Goal: Find contact information: Find contact information

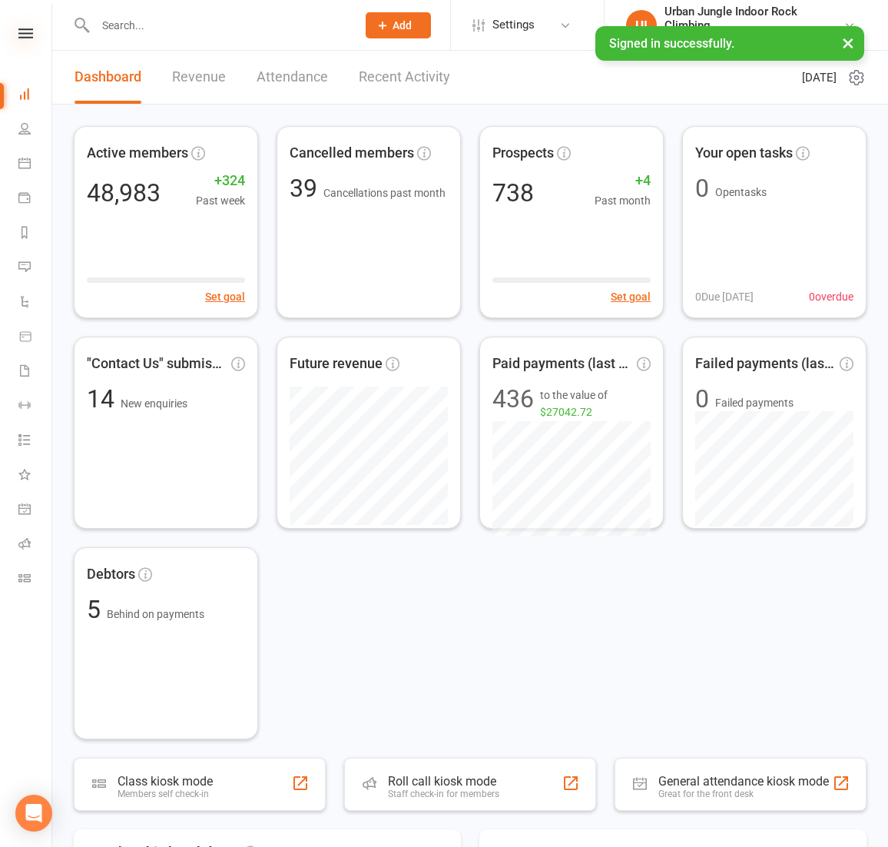
click at [25, 28] on nav "Clubworx Dashboard People Calendar Payments Reports Messages Automations Produc…" at bounding box center [26, 427] width 52 height 847
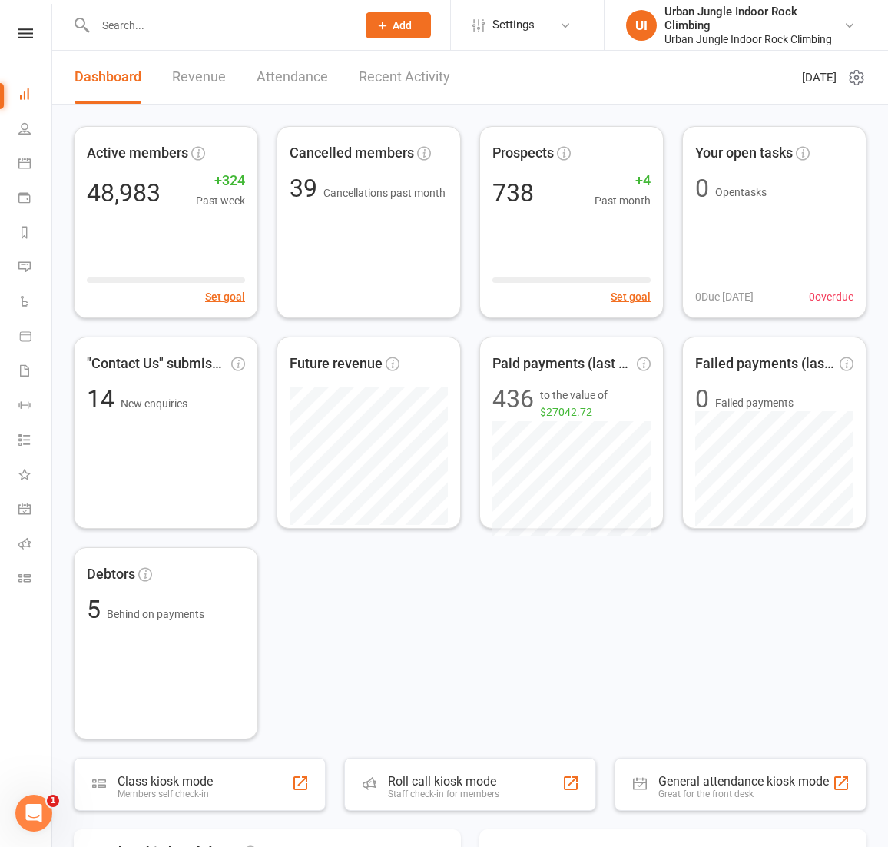
click at [20, 32] on icon at bounding box center [25, 33] width 15 height 10
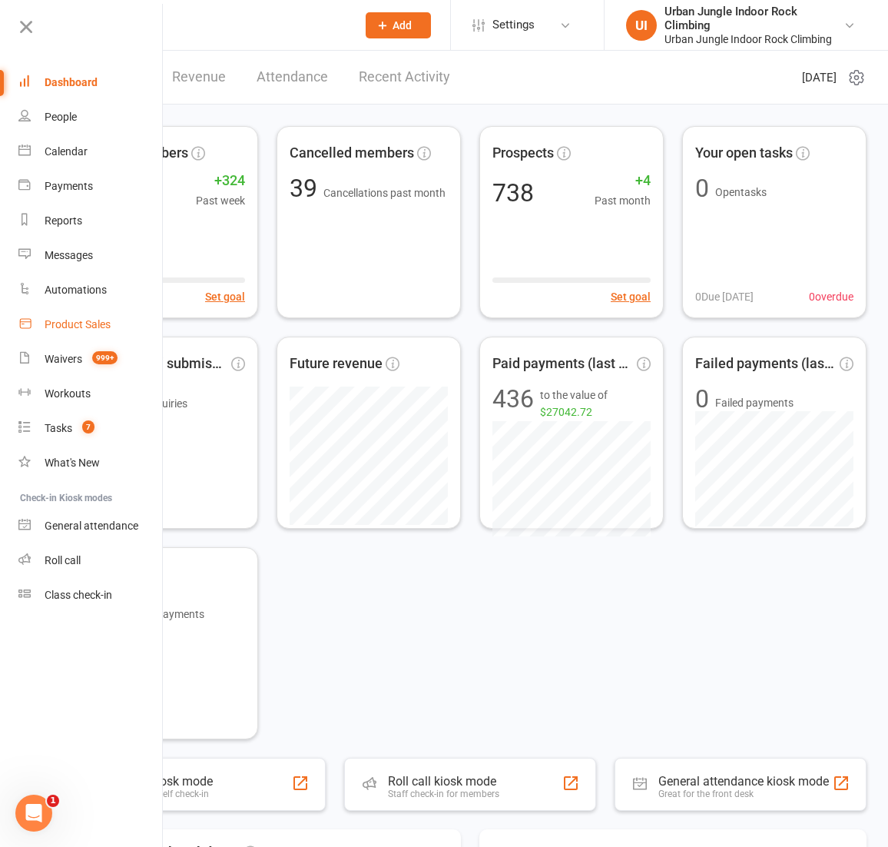
click at [68, 324] on div "Product Sales" at bounding box center [78, 324] width 66 height 12
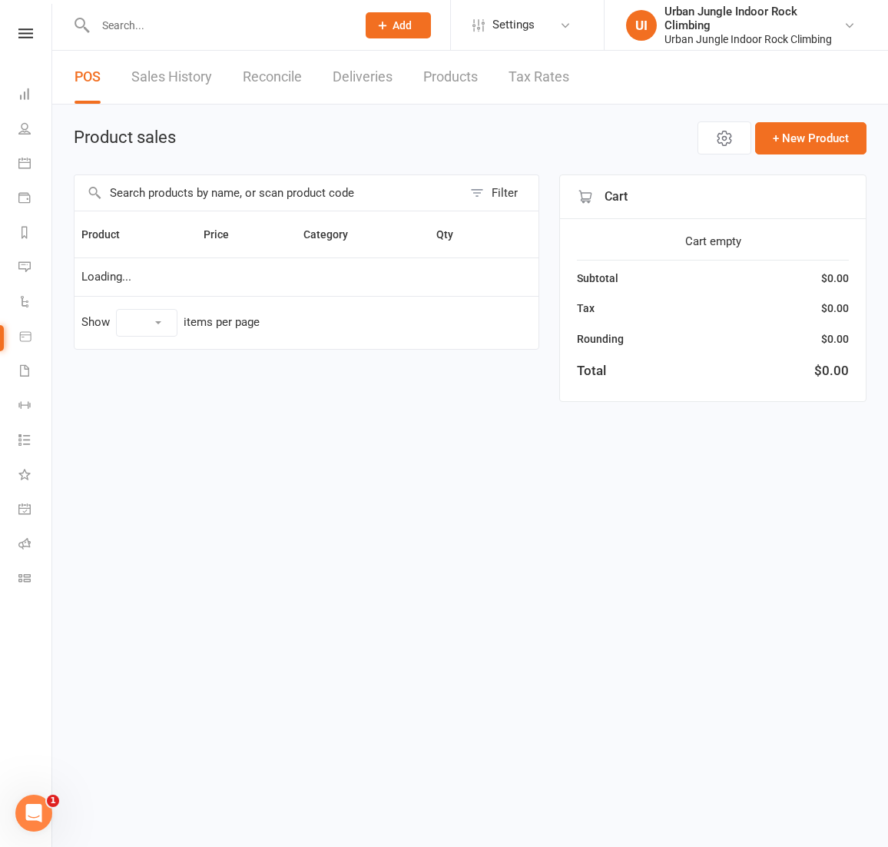
select select "100"
click at [211, 187] on input "text" at bounding box center [269, 192] width 388 height 35
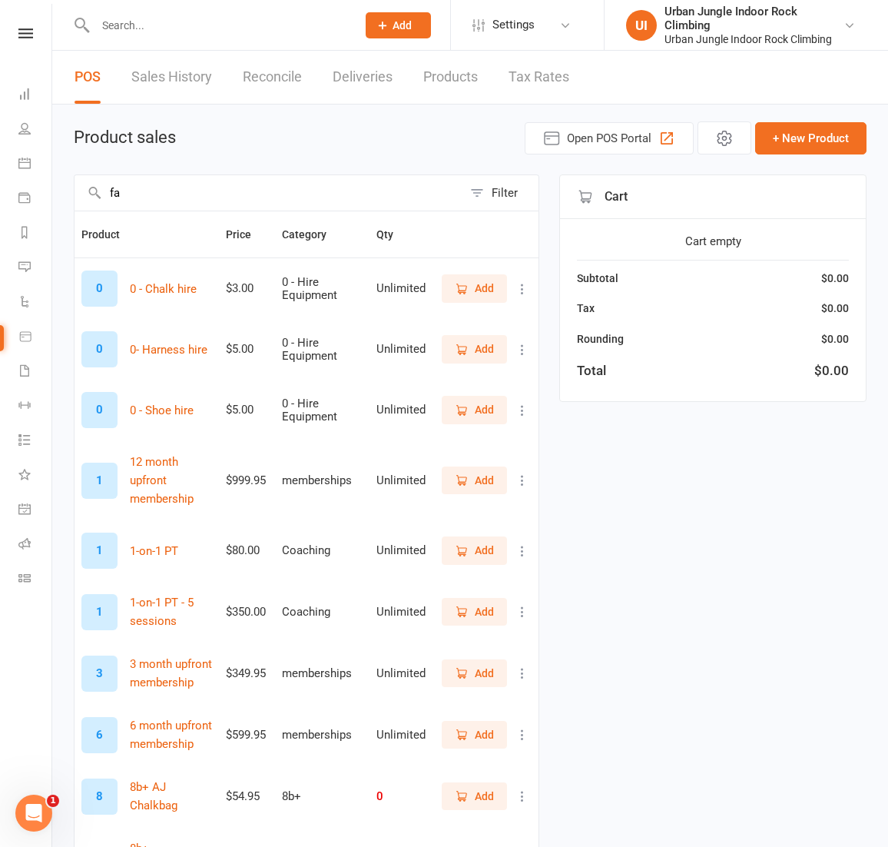
type input "fam"
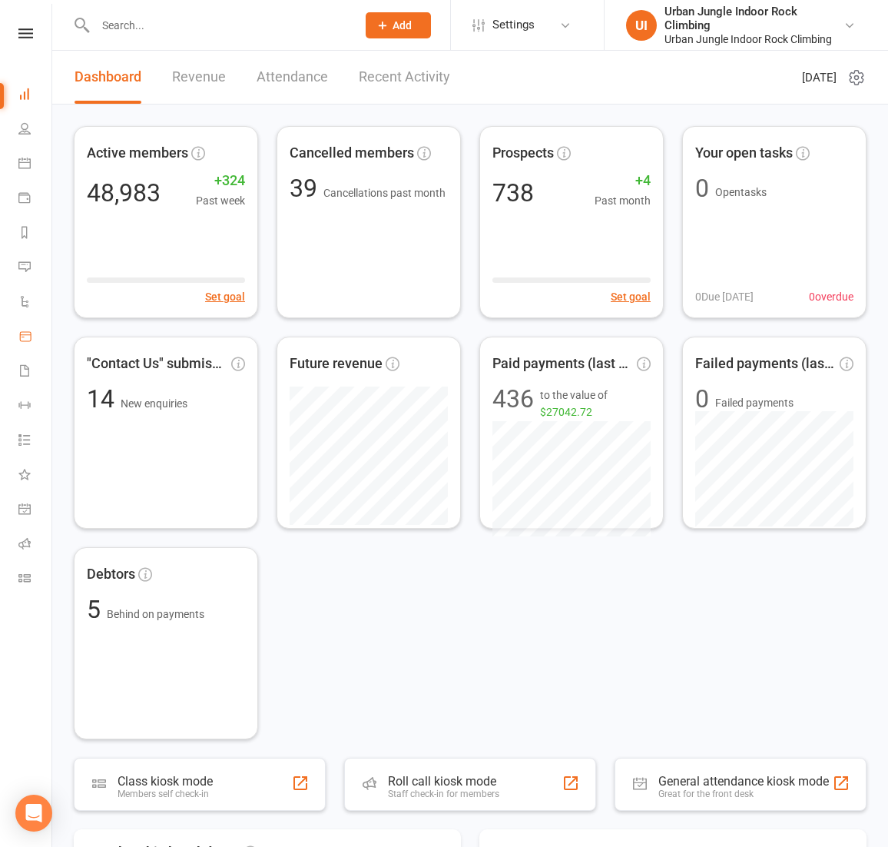
click at [22, 328] on link "Product Sales" at bounding box center [35, 337] width 35 height 35
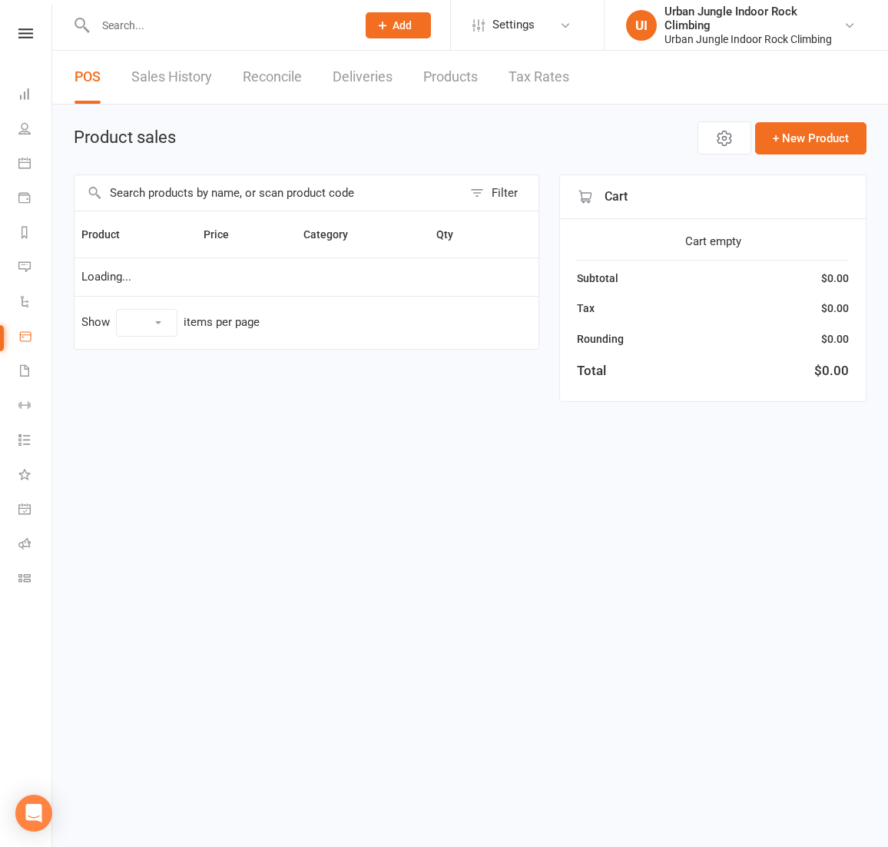
select select "100"
click at [149, 189] on input "text" at bounding box center [269, 192] width 388 height 35
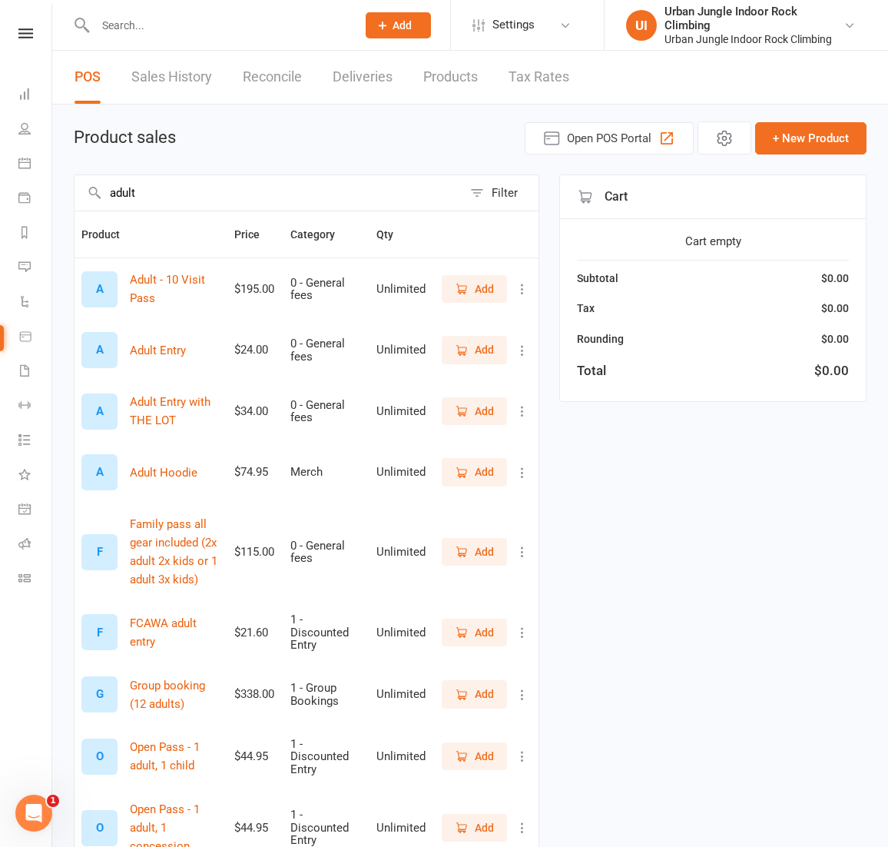
drag, startPoint x: 265, startPoint y: 196, endPoint x: 65, endPoint y: 191, distance: 200.6
click at [65, 191] on div "Product sales Open POS Portal + New Product adult Filter Product Price Category…" at bounding box center [470, 659] width 836 height 1110
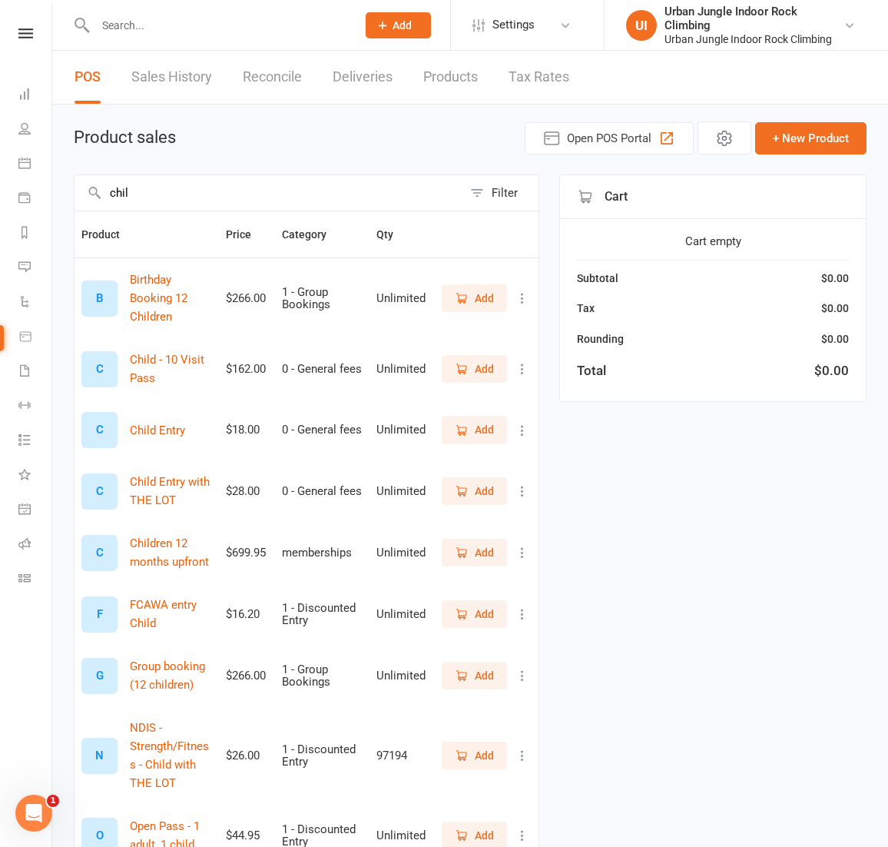
scroll to position [5, 0]
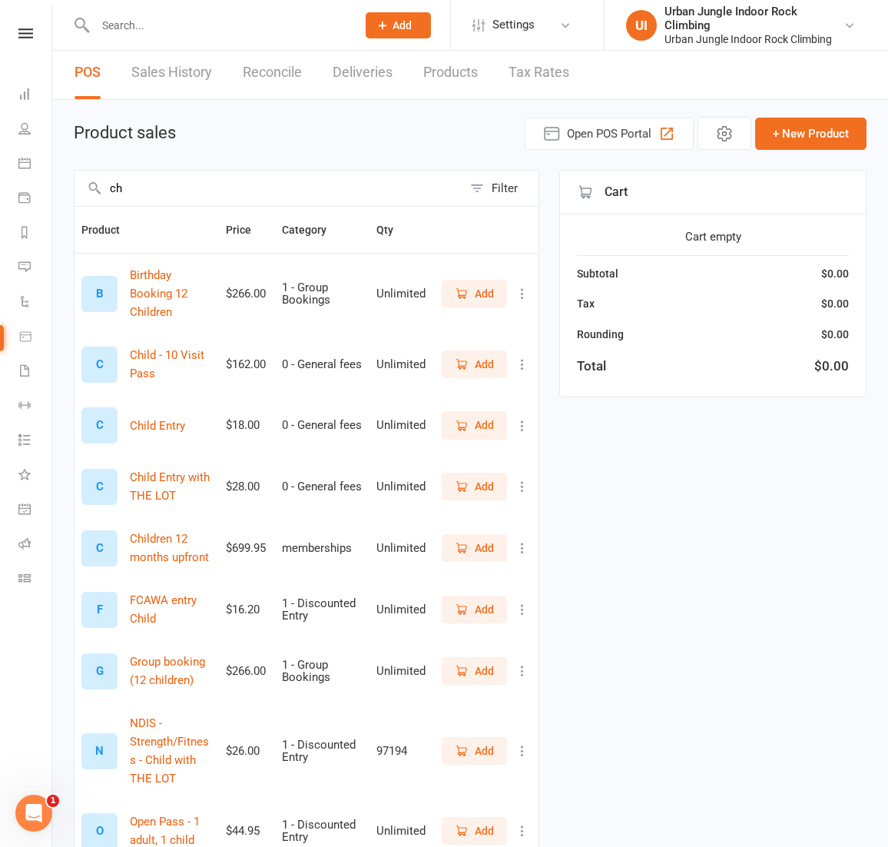
type input "c"
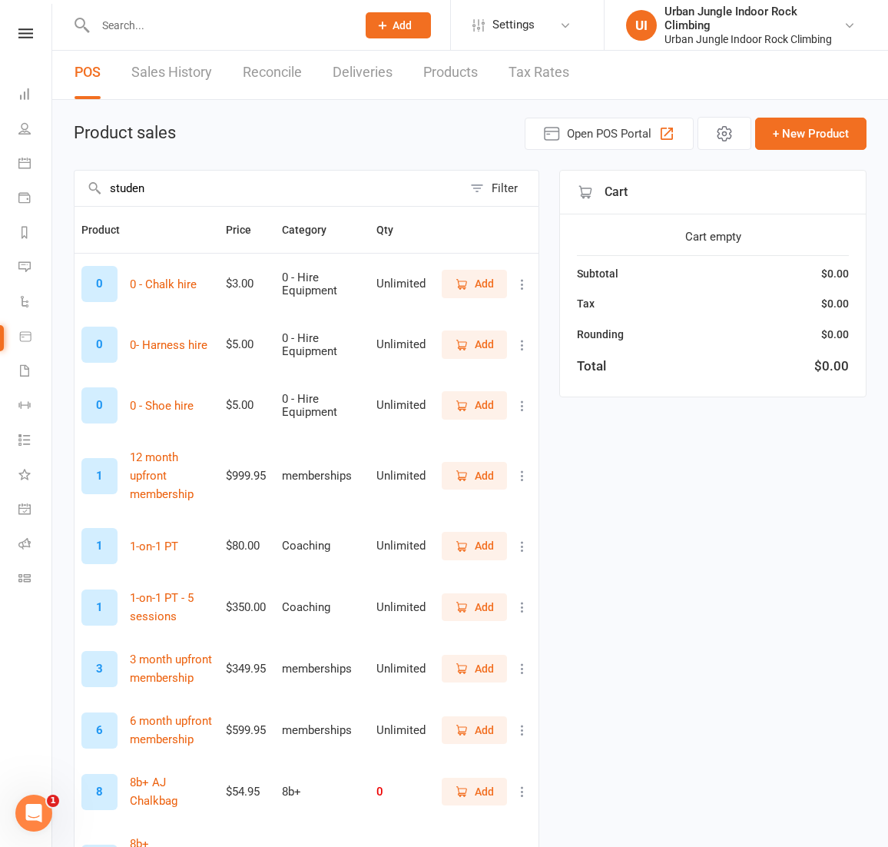
scroll to position [0, 0]
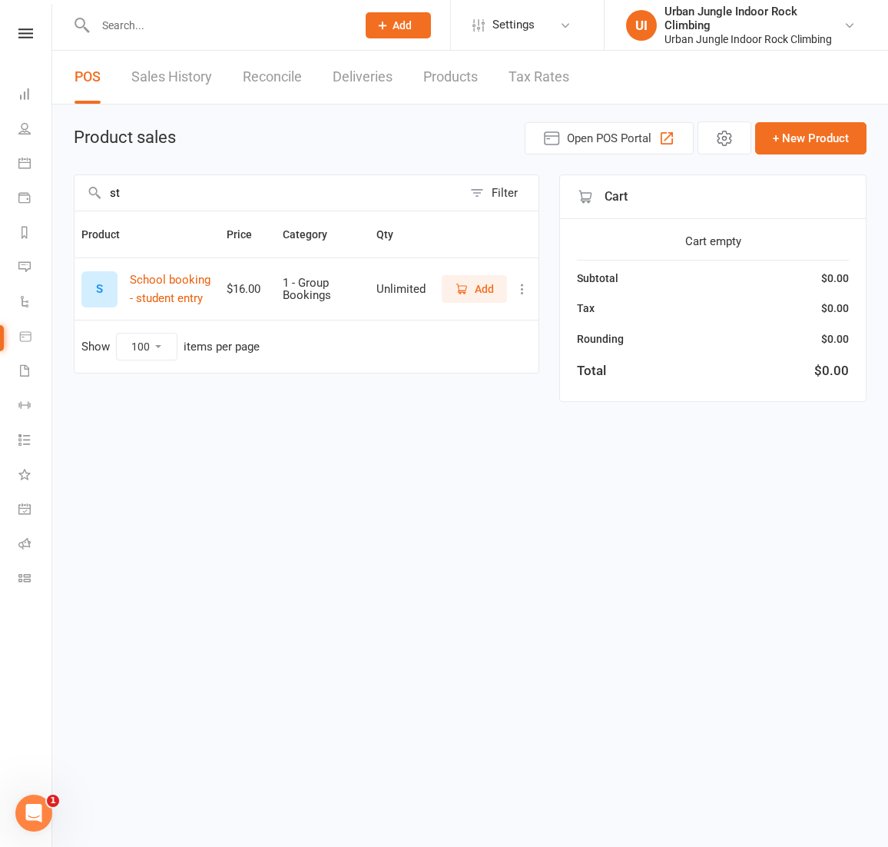
type input "s"
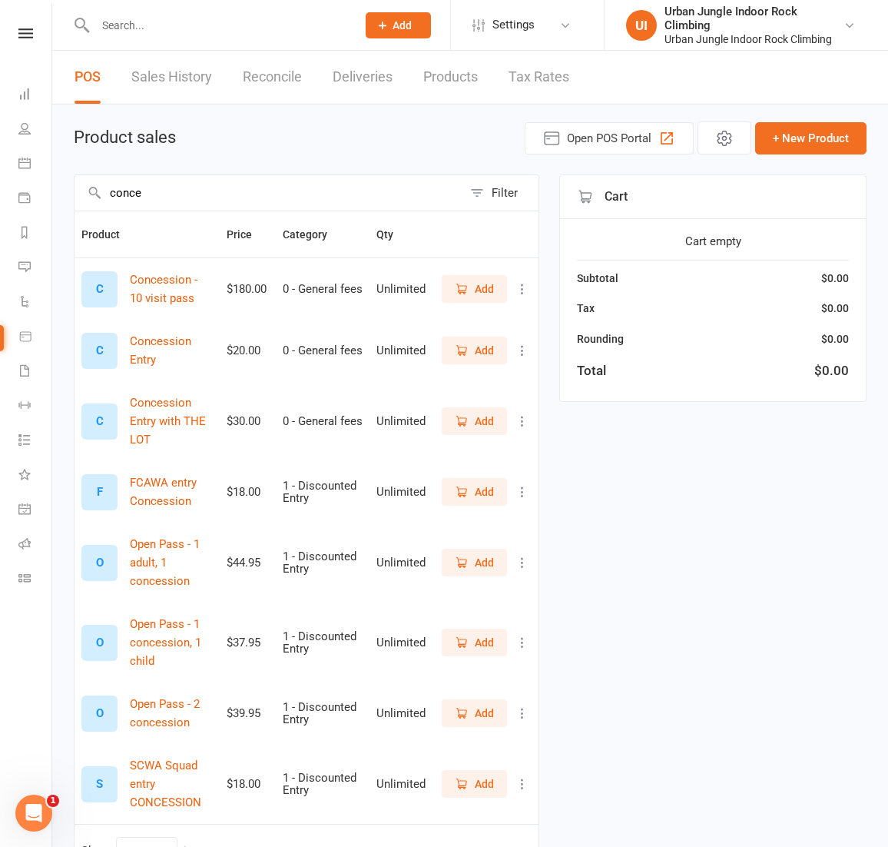
type input "conce"
click at [214, 18] on input "text" at bounding box center [218, 26] width 255 height 22
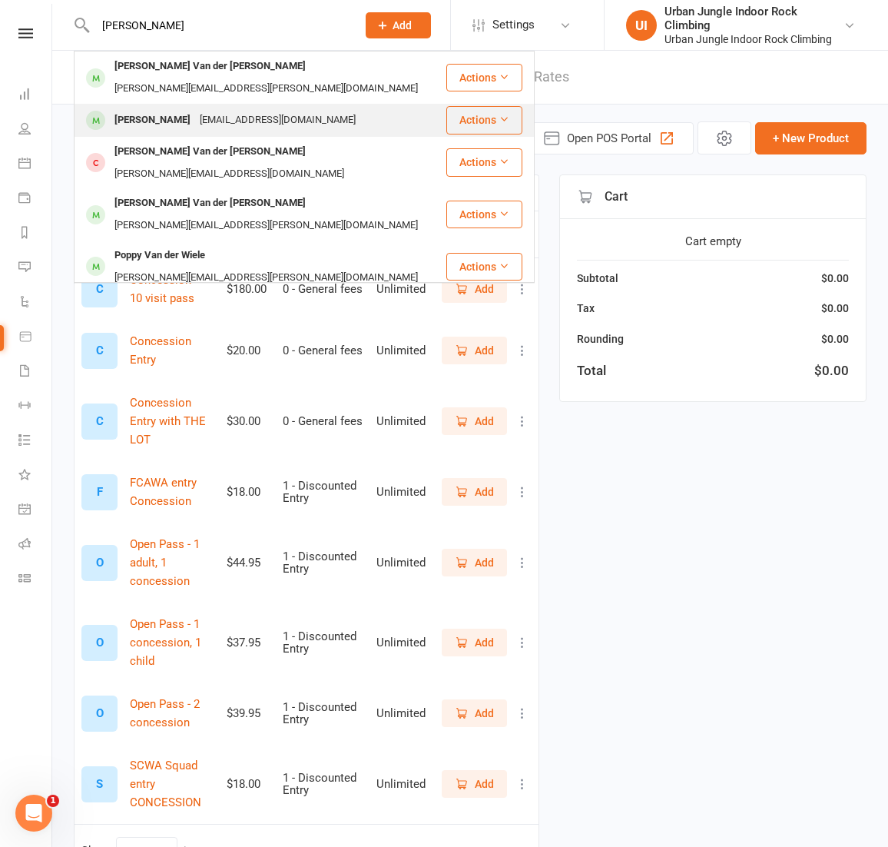
type input "emma van d"
click at [143, 109] on div "Emma van Dongen" at bounding box center [152, 120] width 85 height 22
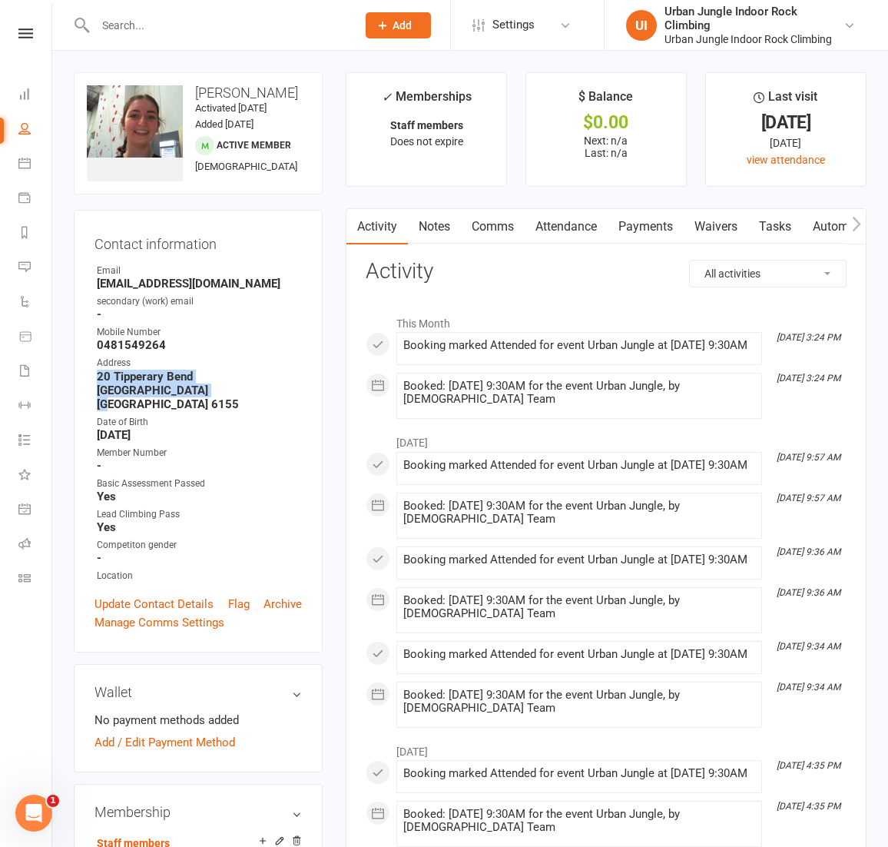
drag, startPoint x: 115, startPoint y: 409, endPoint x: 91, endPoint y: 398, distance: 26.5
click at [91, 398] on div "Contact information Owner Email emmaliscious@gmail.com secondary (work) email -…" at bounding box center [198, 431] width 249 height 442
copy strong "20 Tipperary Bend Canning Vale WA 6155"
